Goal: Information Seeking & Learning: Compare options

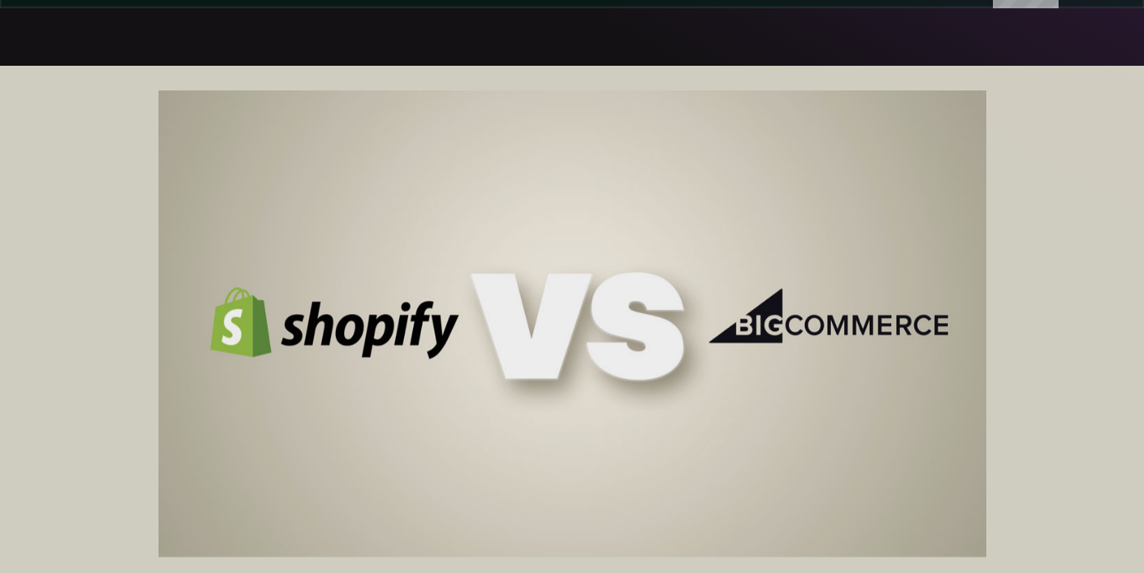
scroll to position [2975, 0]
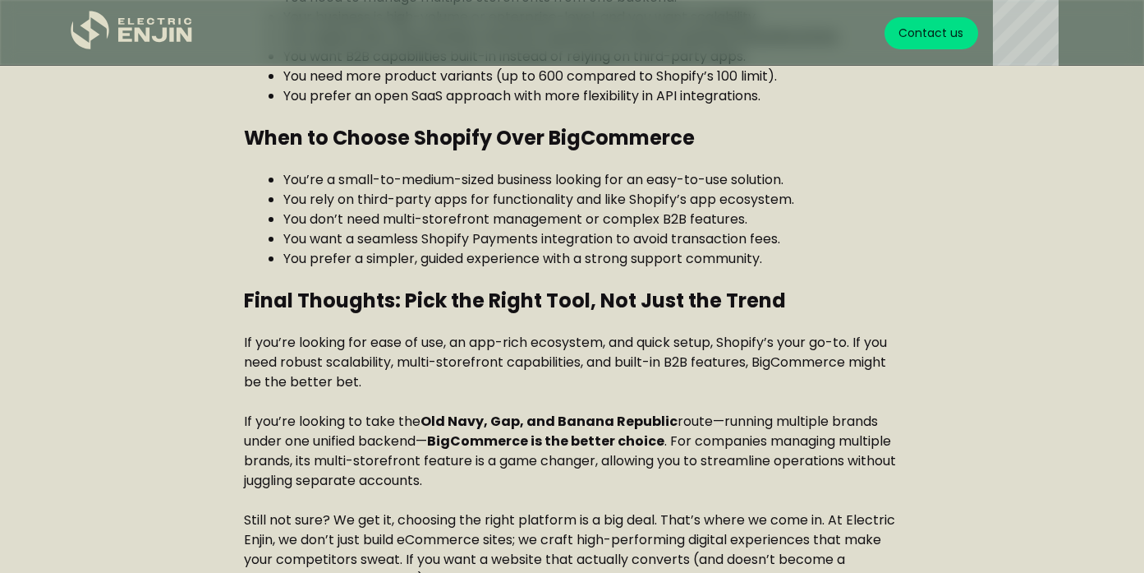
click at [846, 200] on li "You rely on third-party apps for functionality and like Shopify’s app ecosystem." at bounding box center [592, 200] width 618 height 20
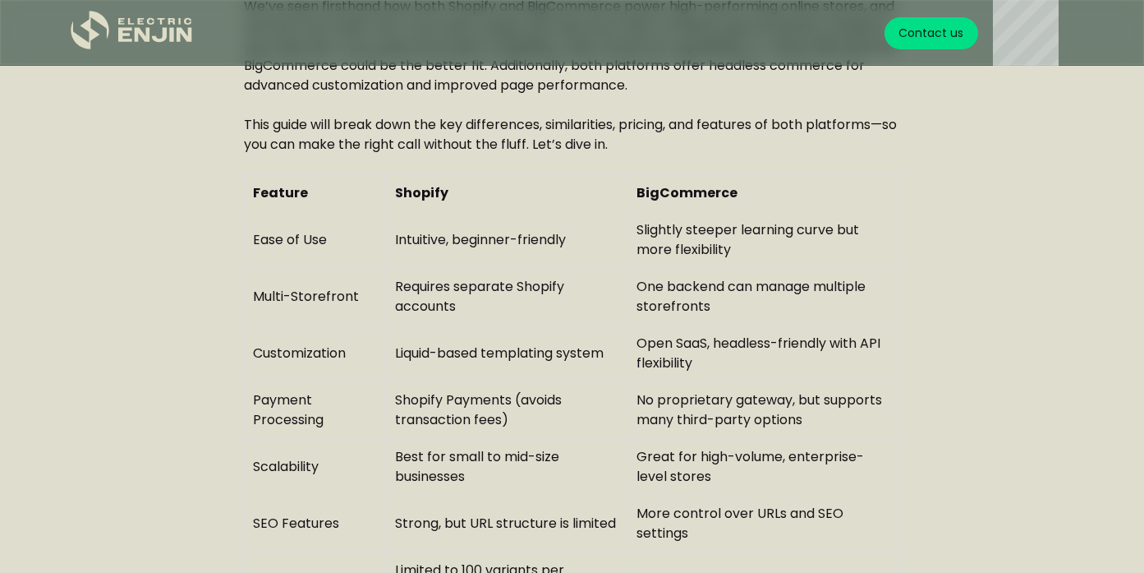
scroll to position [983, 0]
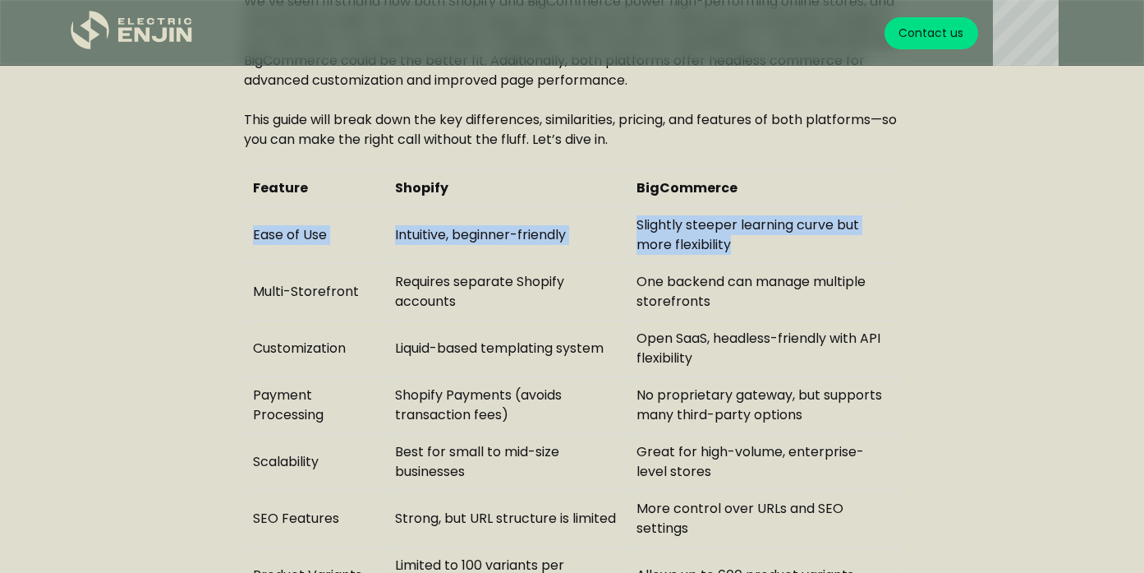
drag, startPoint x: 252, startPoint y: 231, endPoint x: 748, endPoint y: 246, distance: 496.4
click at [748, 246] on tr "Ease of Use Intuitive, beginner-friendly Slightly steeper learning curve but mo…" at bounding box center [572, 234] width 656 height 57
copy tr "Ease of Use Intuitive, beginner-friendly Slightly steeper learning curve but mo…"
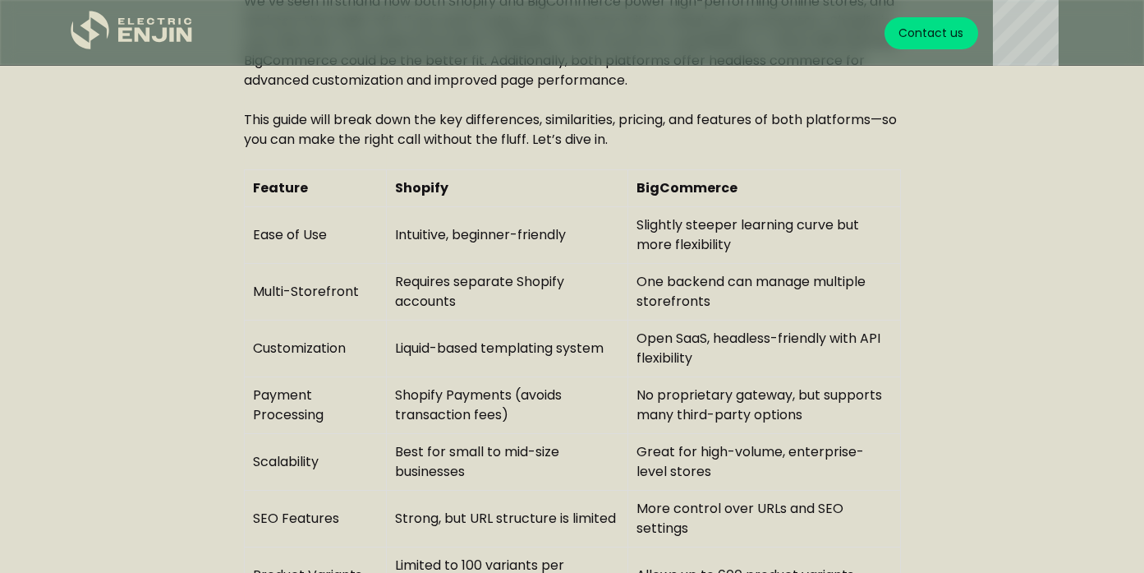
click at [734, 445] on td "Great for high-volume, enterprise-level stores" at bounding box center [764, 461] width 272 height 57
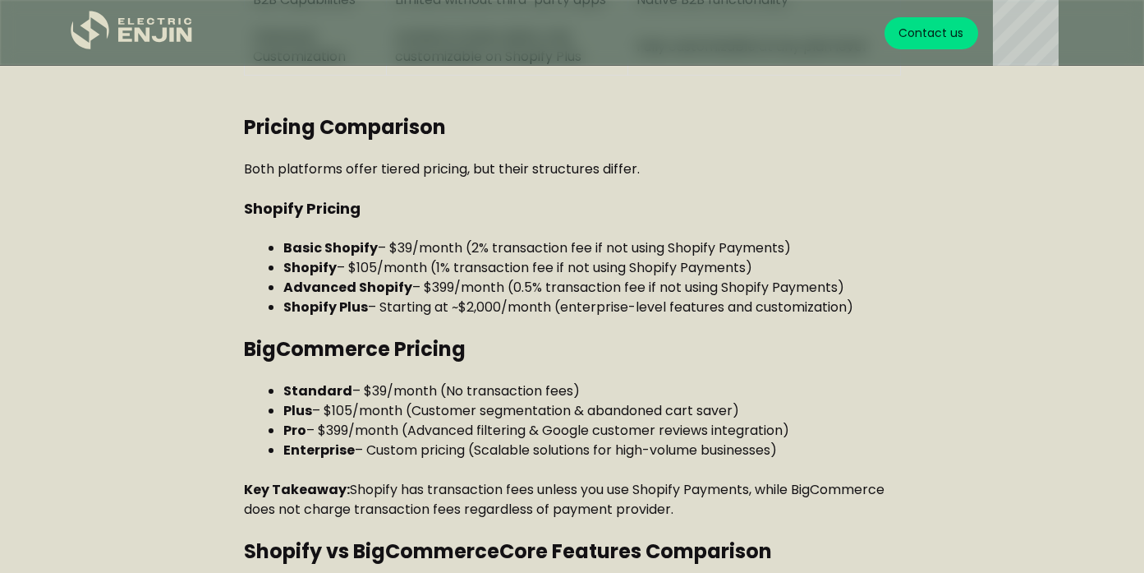
scroll to position [1607, 0]
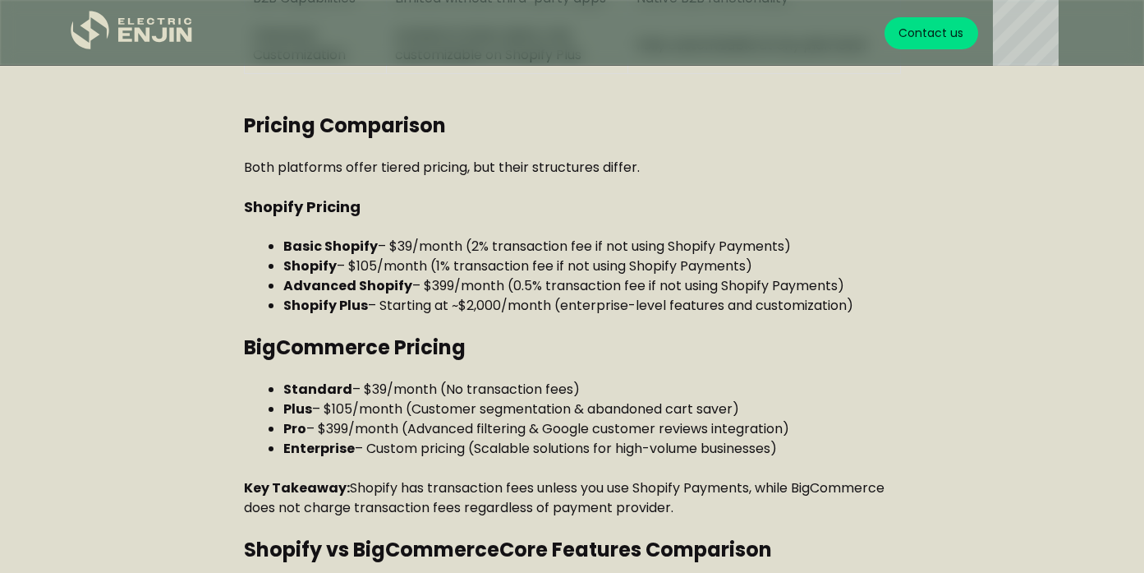
drag, startPoint x: 693, startPoint y: 504, endPoint x: 217, endPoint y: 214, distance: 557.1
click at [217, 214] on div "Shopify vs. BigCommerce: Which eCommerce platform is right for you? Whether you…" at bounding box center [573, 475] width 1030 height 3003
click at [668, 356] on h3 "BigCommerce Pricing" at bounding box center [572, 347] width 657 height 25
drag, startPoint x: 866, startPoint y: 304, endPoint x: 244, endPoint y: 308, distance: 621.9
click at [244, 308] on ul "Basic Shopify – $39/month (2% transaction fee if not using Shopify Payments) Sh…" at bounding box center [572, 276] width 657 height 79
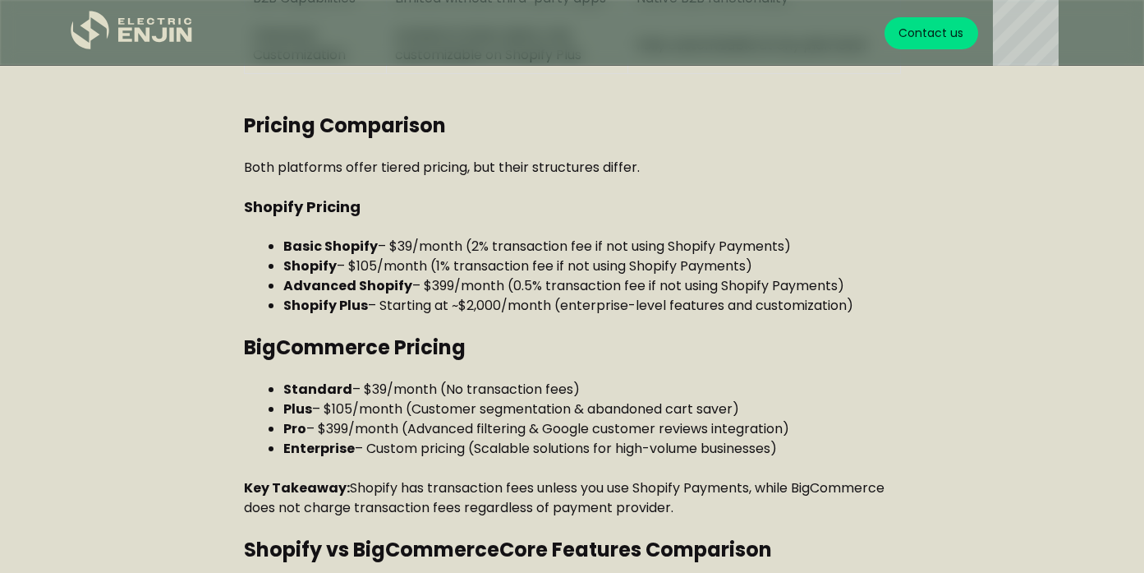
click at [614, 369] on div "Whether you’re just getting started in eCommerce, considering a platform migrat…" at bounding box center [572, 554] width 657 height 2845
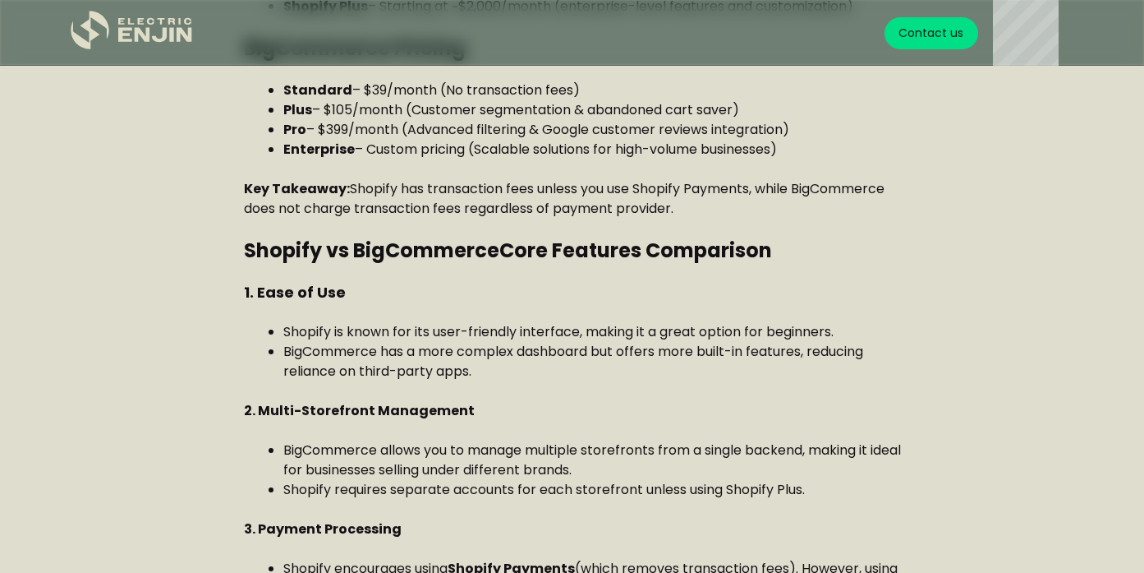
scroll to position [1908, 0]
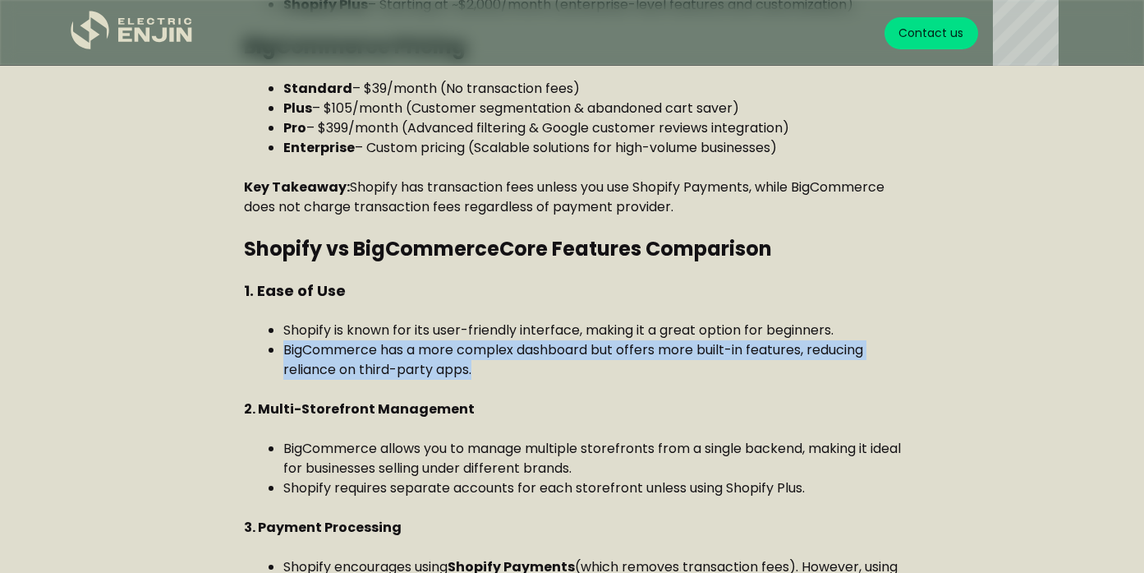
drag, startPoint x: 480, startPoint y: 367, endPoint x: 275, endPoint y: 352, distance: 205.2
click at [283, 352] on li "BigCommerce has a more complex dashboard but offers more built-in features, red…" at bounding box center [592, 359] width 618 height 39
copy li "BigCommerce has a more complex dashboard but offers more built-in features, red…"
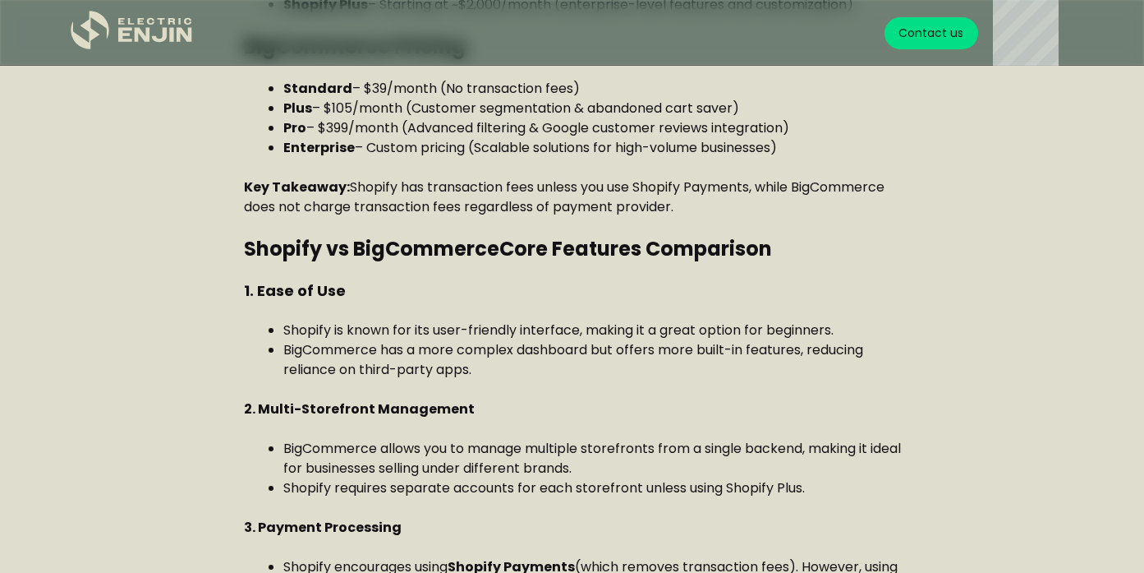
click at [384, 298] on h4 "1. Ease of Use" at bounding box center [572, 291] width 657 height 20
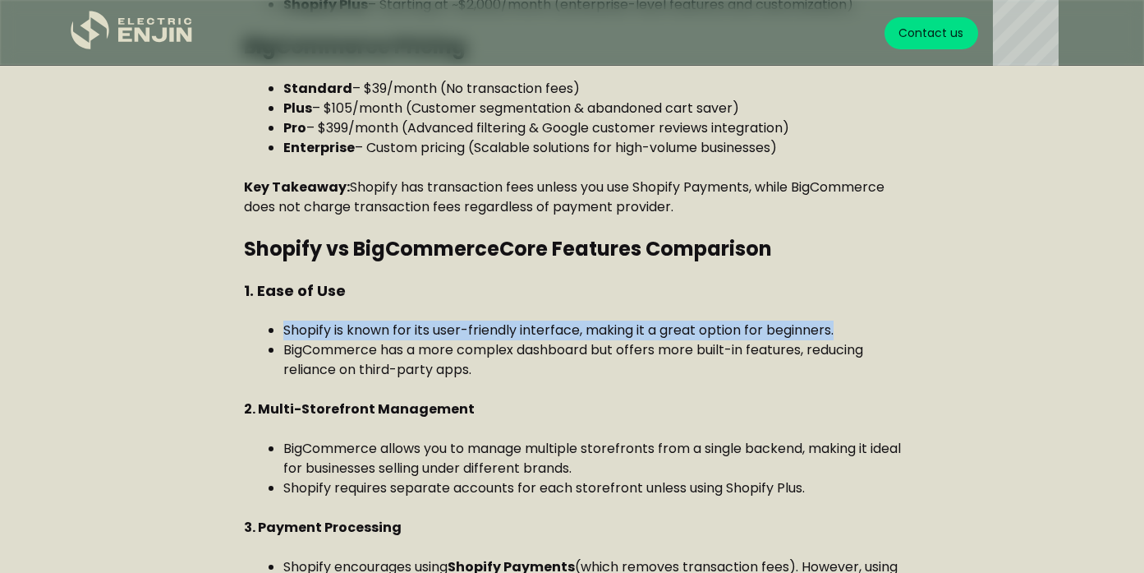
drag, startPoint x: 286, startPoint y: 329, endPoint x: 853, endPoint y: 327, distance: 566.9
click at [853, 327] on li "Shopify is known for its user-friendly interface, making it a great option for …" at bounding box center [592, 330] width 618 height 20
copy li "Shopify is known for its user-friendly interface, making it a great option for …"
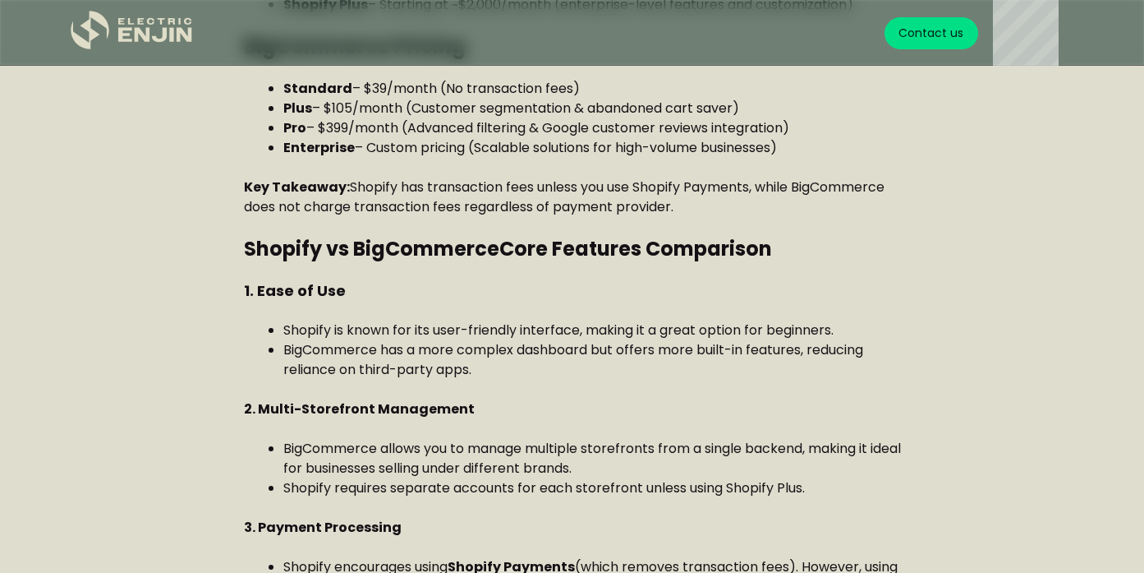
click at [352, 413] on strong "2. Multi-Storefront Management" at bounding box center [359, 408] width 231 height 19
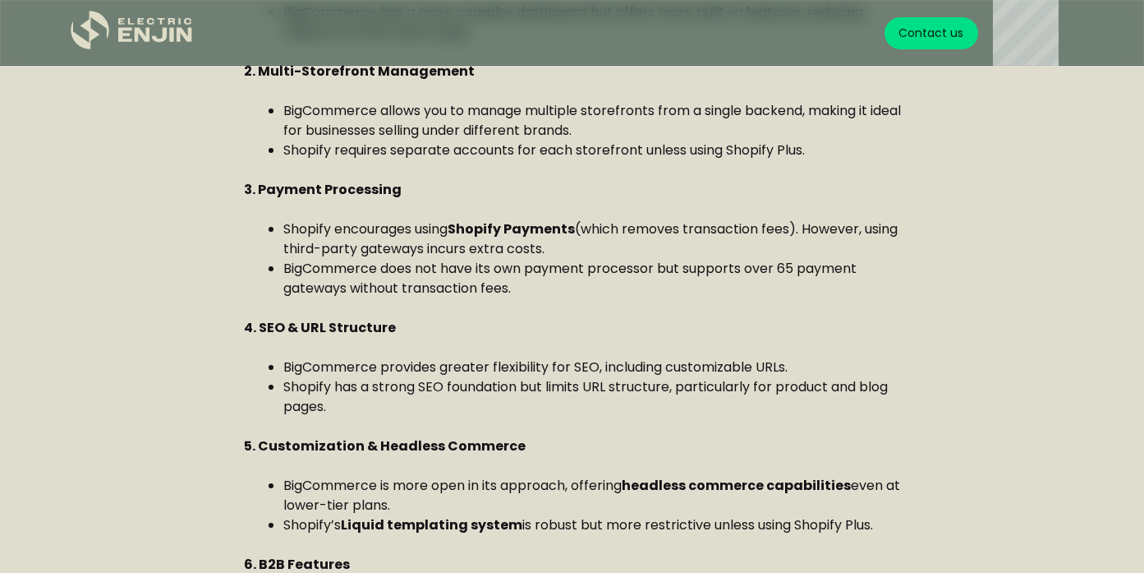
scroll to position [2247, 0]
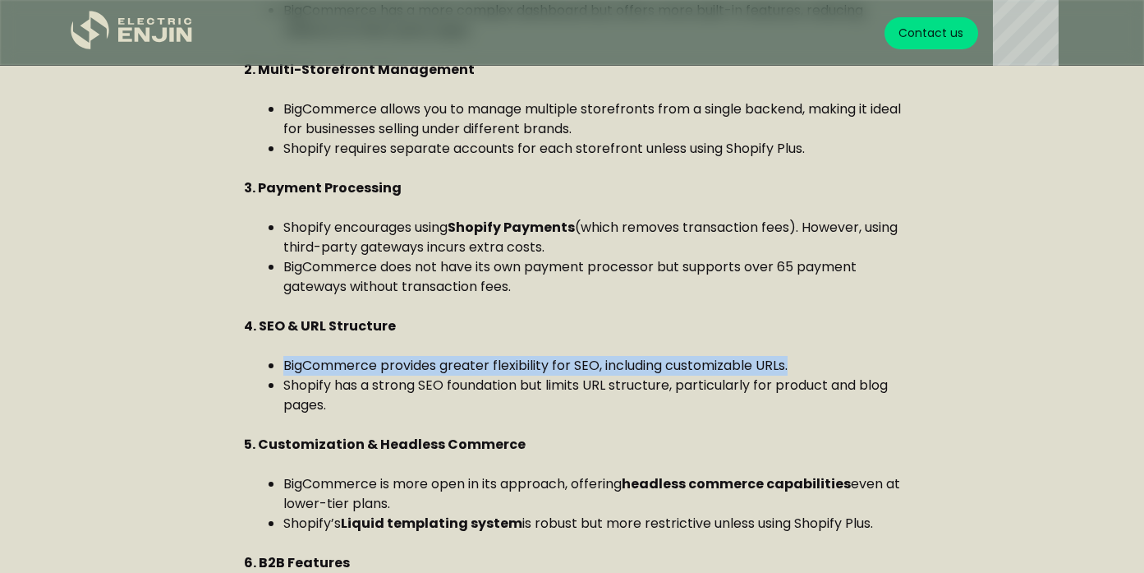
drag, startPoint x: 285, startPoint y: 362, endPoint x: 803, endPoint y: 369, distance: 518.4
click at [803, 369] on li "BigCommerce provides greater flexibility for SEO, including customizable URLs." at bounding box center [592, 366] width 618 height 20
copy li "BigCommerce provides greater flexibility for SEO, including customizable URLs."
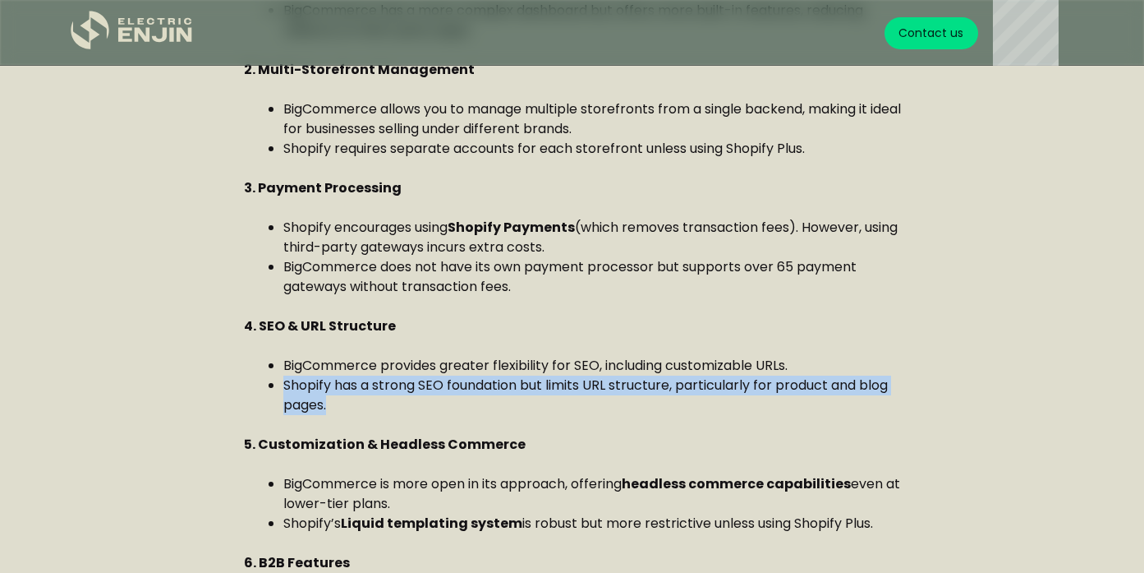
drag, startPoint x: 285, startPoint y: 385, endPoint x: 356, endPoint y: 405, distance: 73.4
click at [356, 405] on li "Shopify has a strong SEO foundation but limits URL structure, particularly for …" at bounding box center [592, 394] width 618 height 39
copy li "Shopify has a strong SEO foundation but limits URL structure, particularly for …"
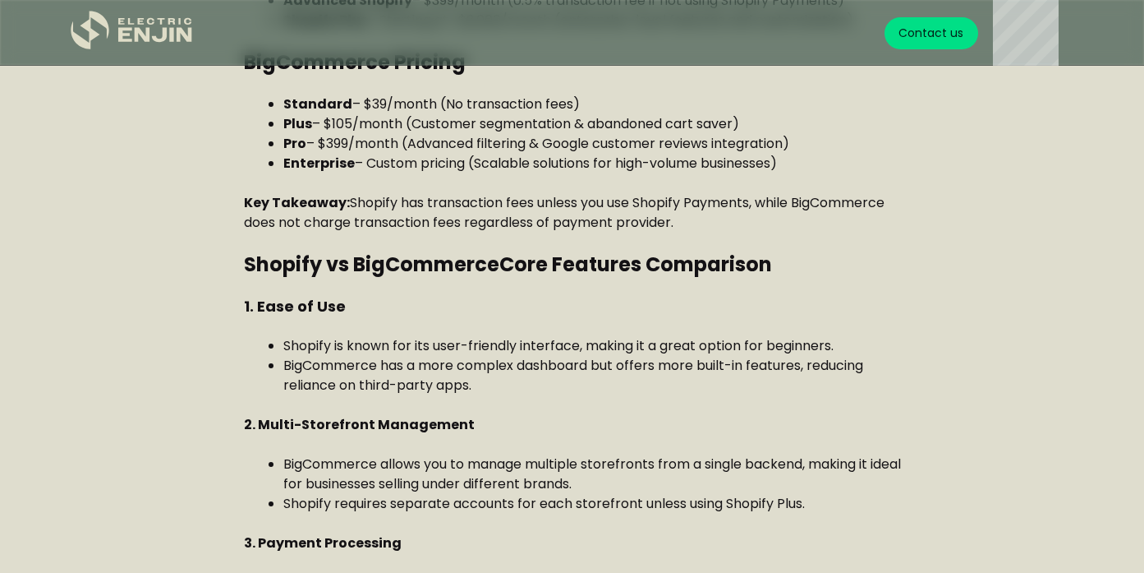
scroll to position [1907, 0]
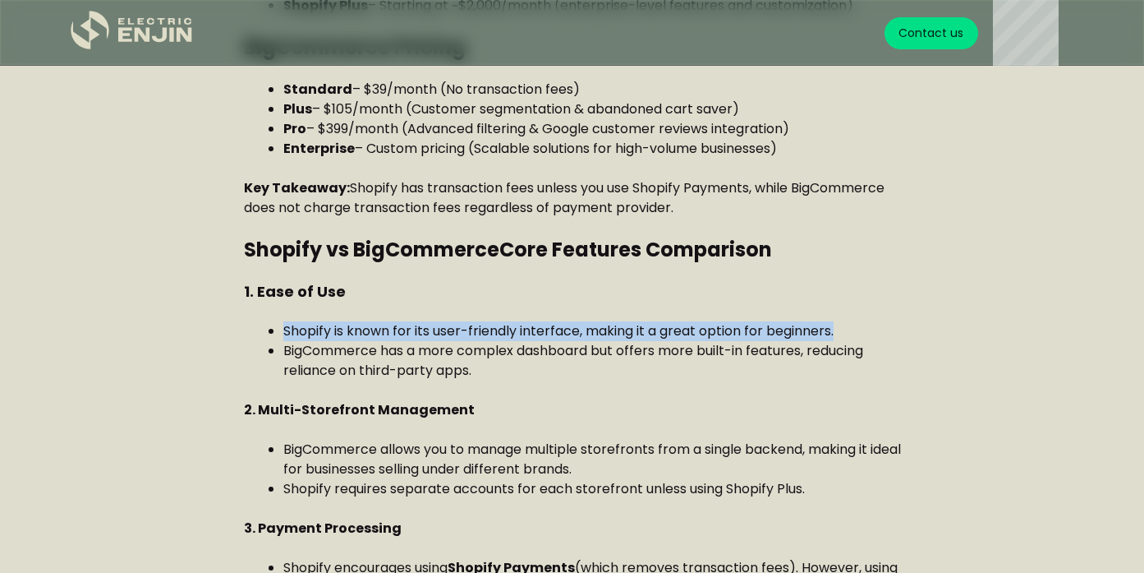
drag, startPoint x: 286, startPoint y: 330, endPoint x: 868, endPoint y: 335, distance: 581.7
click at [868, 335] on li "Shopify is known for its user-friendly interface, making it a great option for …" at bounding box center [592, 331] width 618 height 20
copy li "Shopify is known for its user-friendly interface, making it a great option for …"
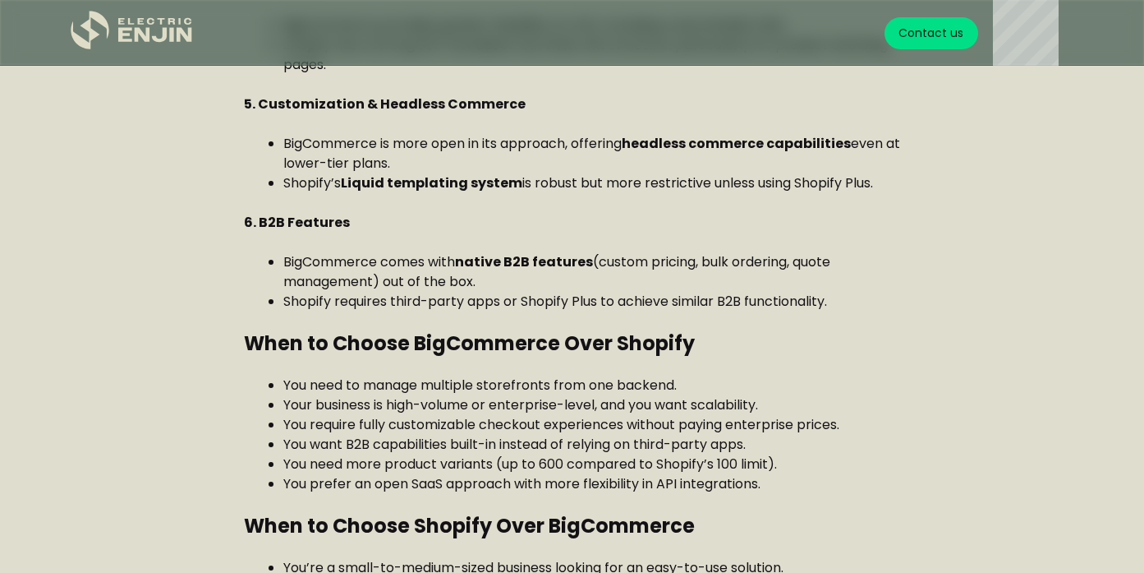
scroll to position [2588, 0]
drag, startPoint x: 494, startPoint y: 280, endPoint x: 283, endPoint y: 255, distance: 211.7
click at [283, 255] on li "BigCommerce comes with native B2B features (custom pricing, bulk ordering, quot…" at bounding box center [592, 270] width 618 height 39
copy li "BigCommerce comes with native B2B features (custom pricing, bulk ordering, quot…"
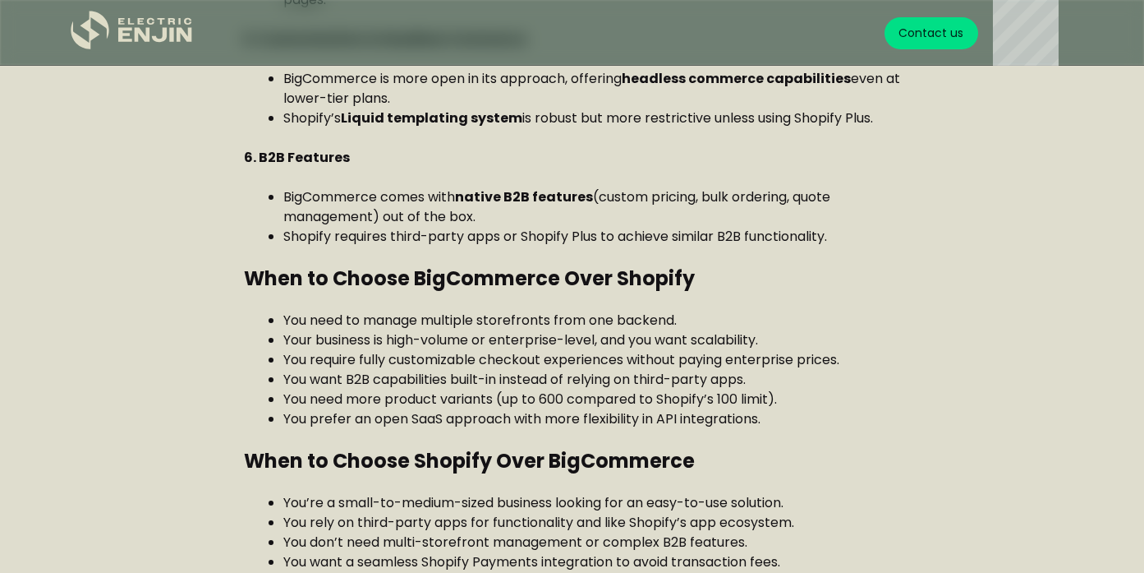
scroll to position [2654, 0]
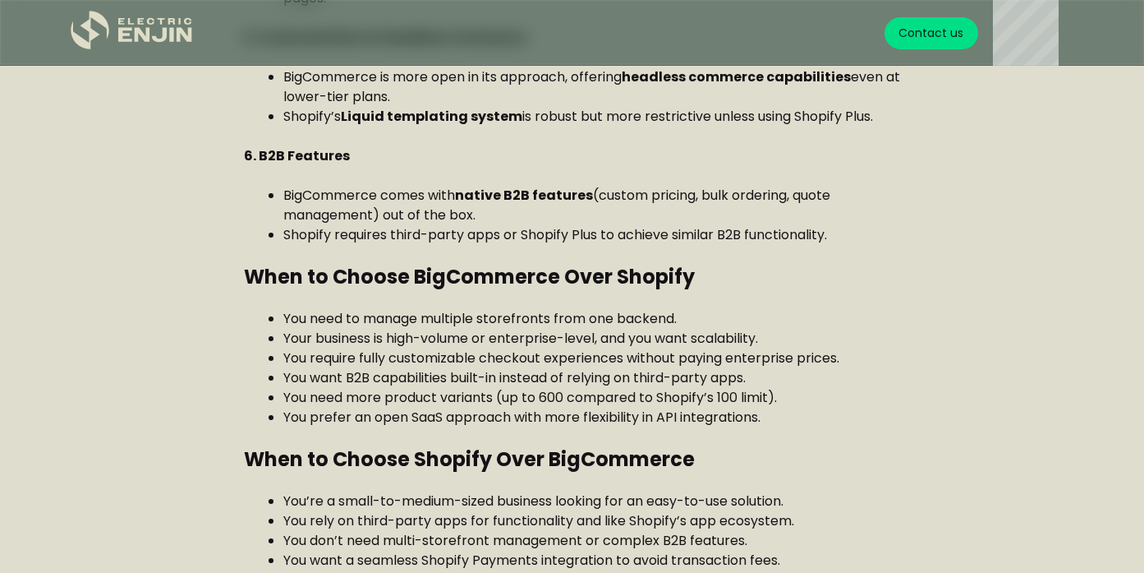
click at [368, 237] on li "Shopify requires third-party apps or Shopify Plus to achieve similar B2B functi…" at bounding box center [592, 235] width 618 height 20
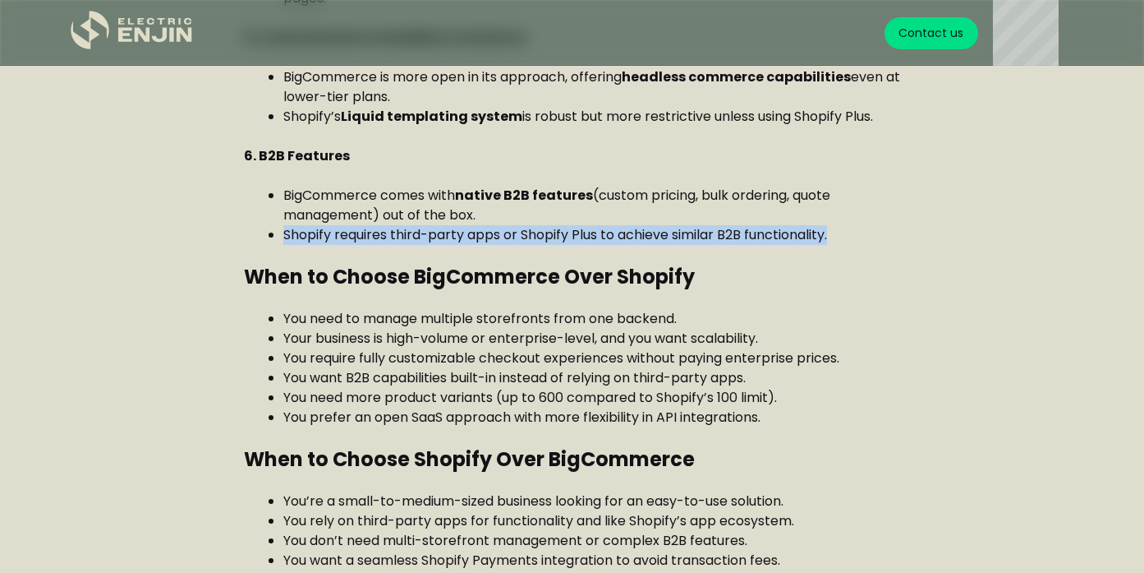
drag, startPoint x: 283, startPoint y: 235, endPoint x: 902, endPoint y: 236, distance: 619.4
copy li "Shopify requires third-party apps or Shopify Plus to achieve similar B2B functi…"
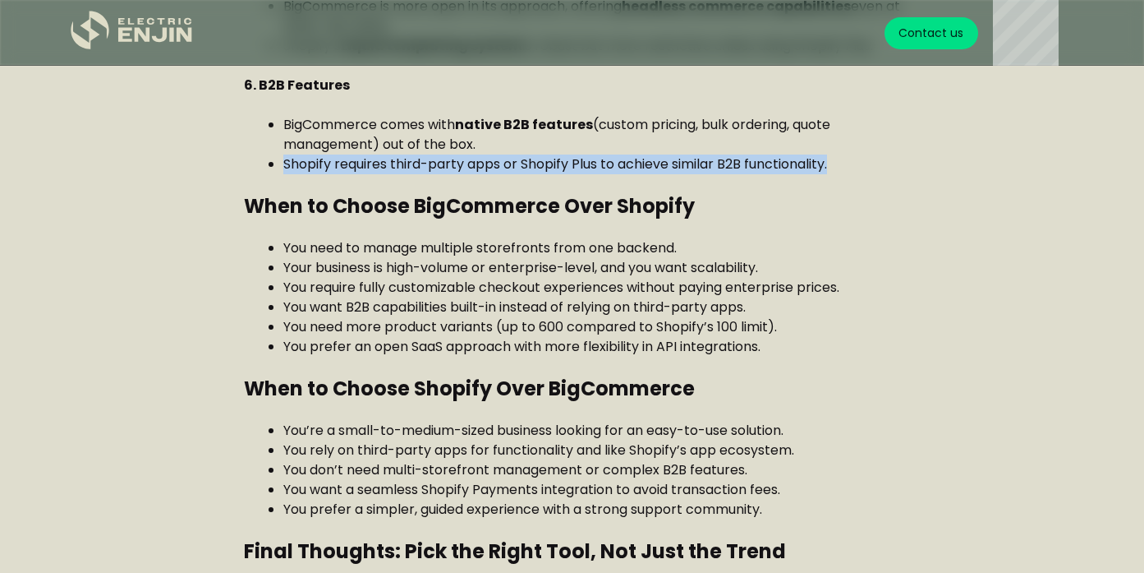
scroll to position [2743, 0]
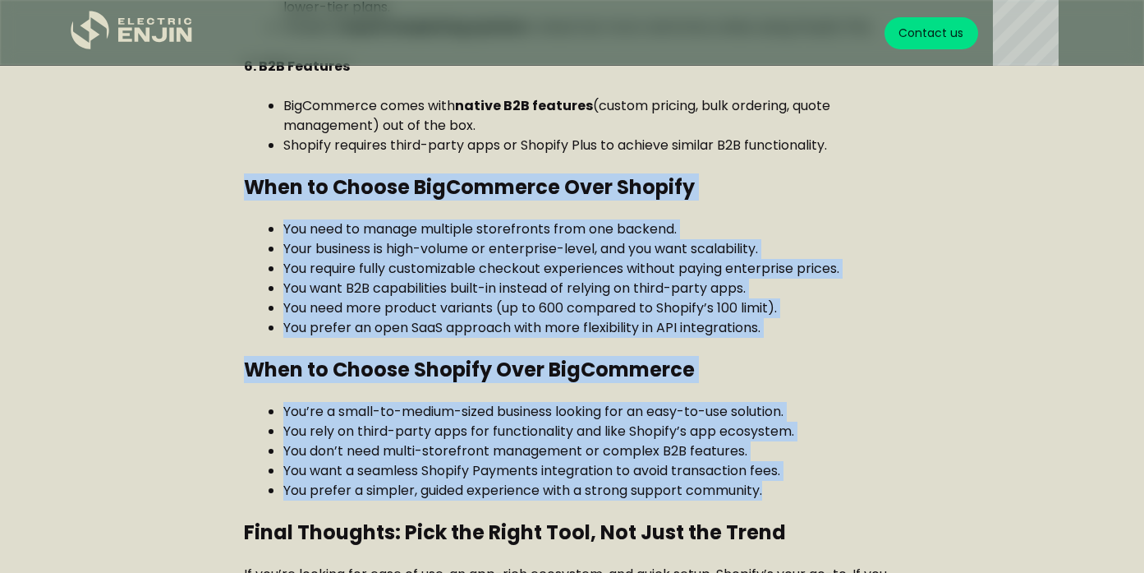
drag, startPoint x: 246, startPoint y: 182, endPoint x: 876, endPoint y: 488, distance: 700.7
copy div "When to Choose BigCommerce Over Shopify You need to manage multiple storefronts…"
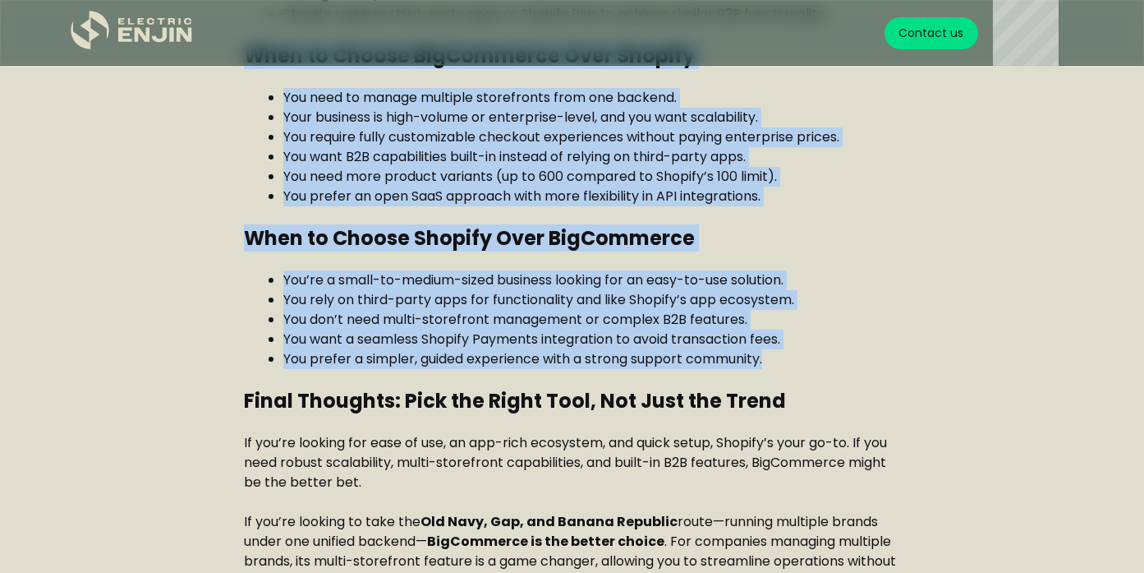
scroll to position [2974, 0]
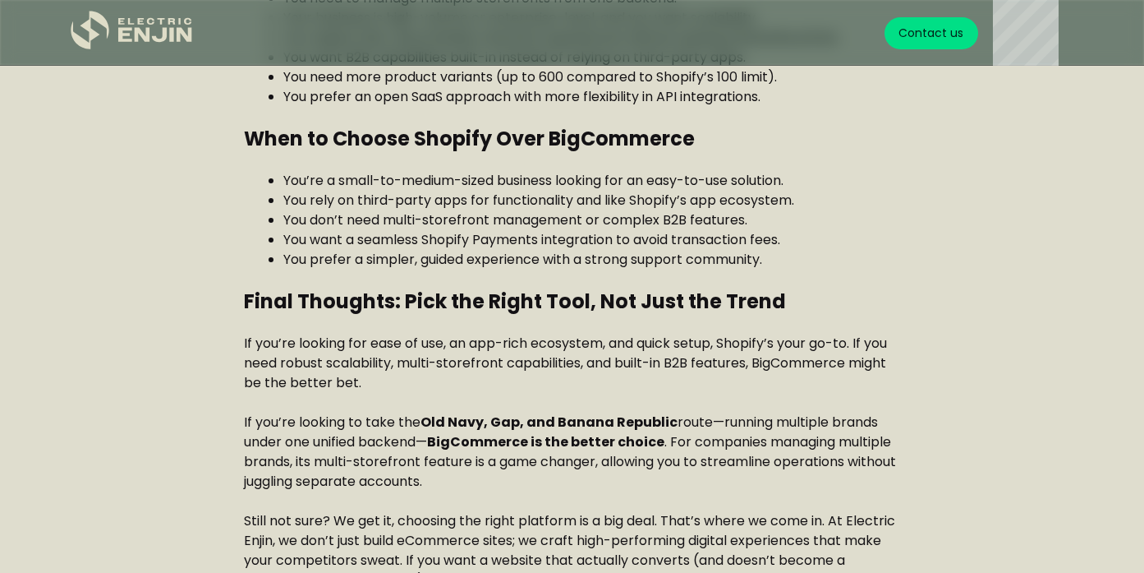
click at [482, 379] on p "If you’re looking for ease of use, an app-rich ecosystem, and quick setup, Shop…" at bounding box center [572, 363] width 657 height 59
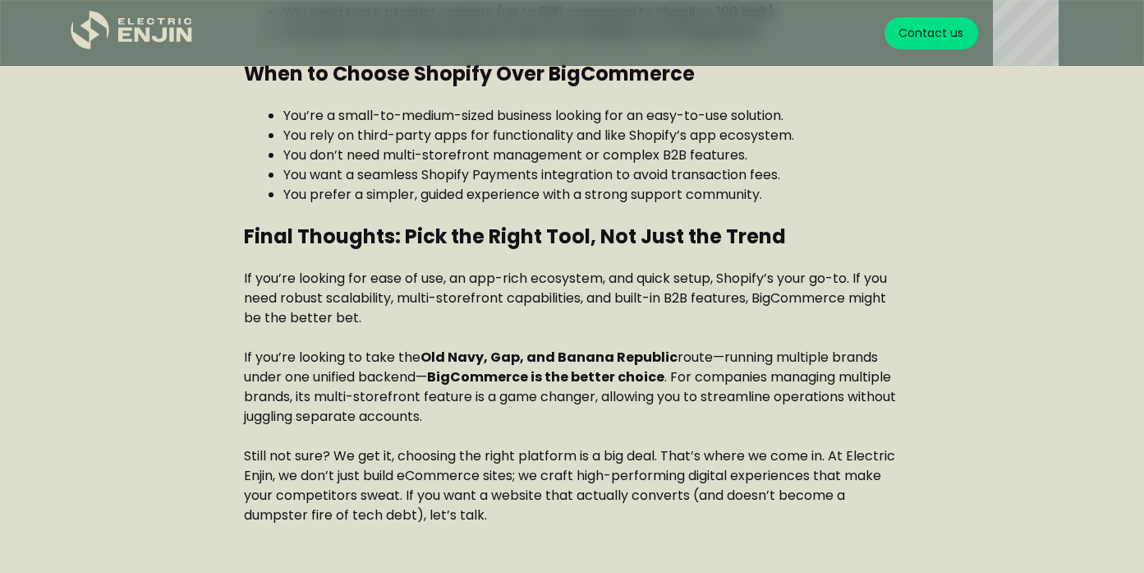
scroll to position [3045, 0]
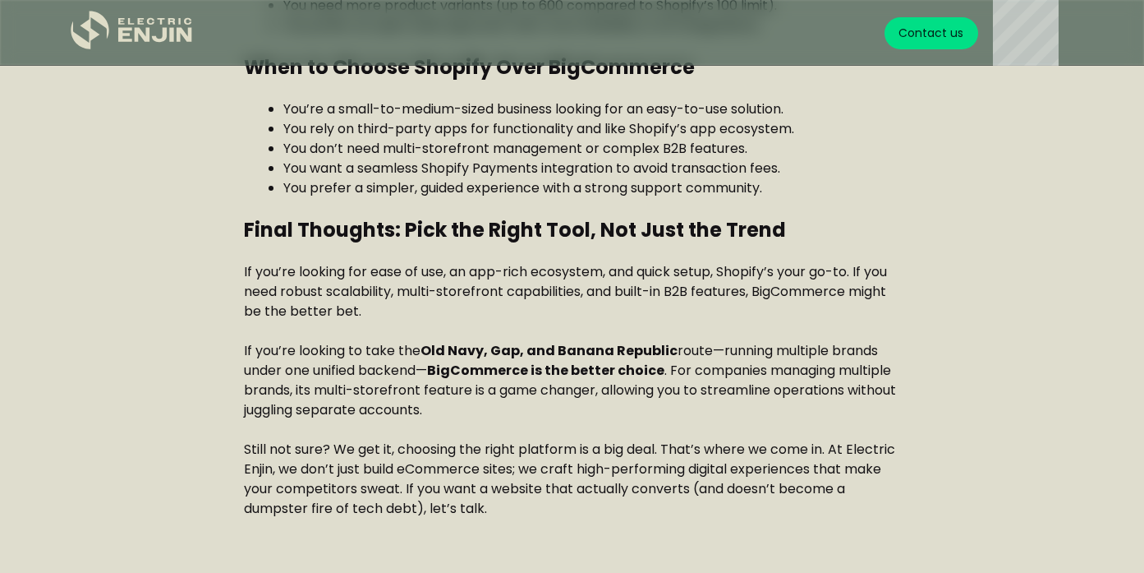
click at [428, 311] on p "If you’re looking for ease of use, an app-rich ecosystem, and quick setup, Shop…" at bounding box center [572, 291] width 657 height 59
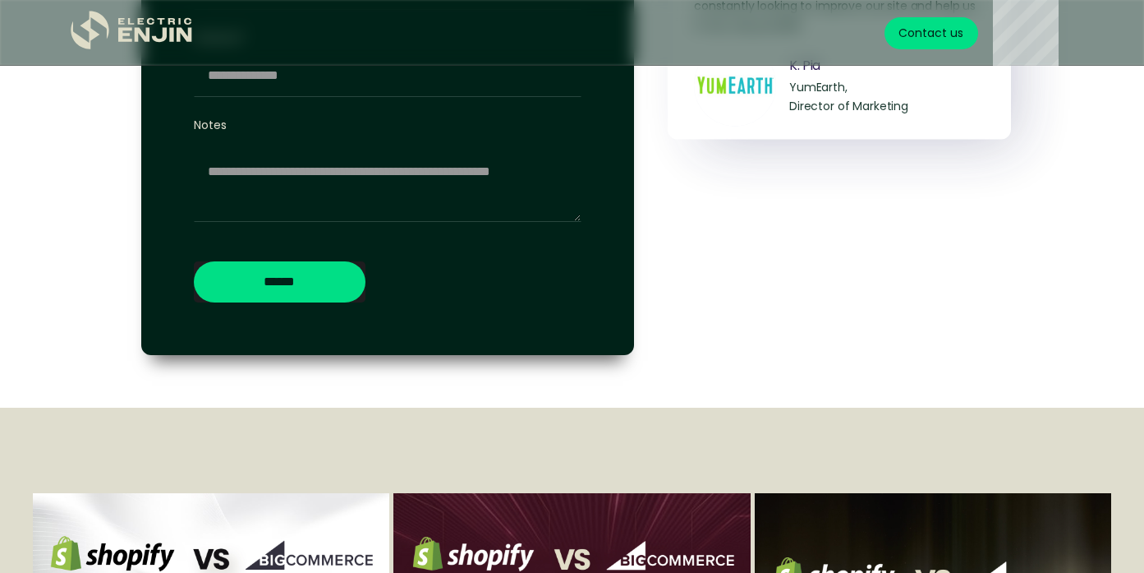
scroll to position [4204, 0]
